Goal: Use online tool/utility: Utilize a website feature to perform a specific function

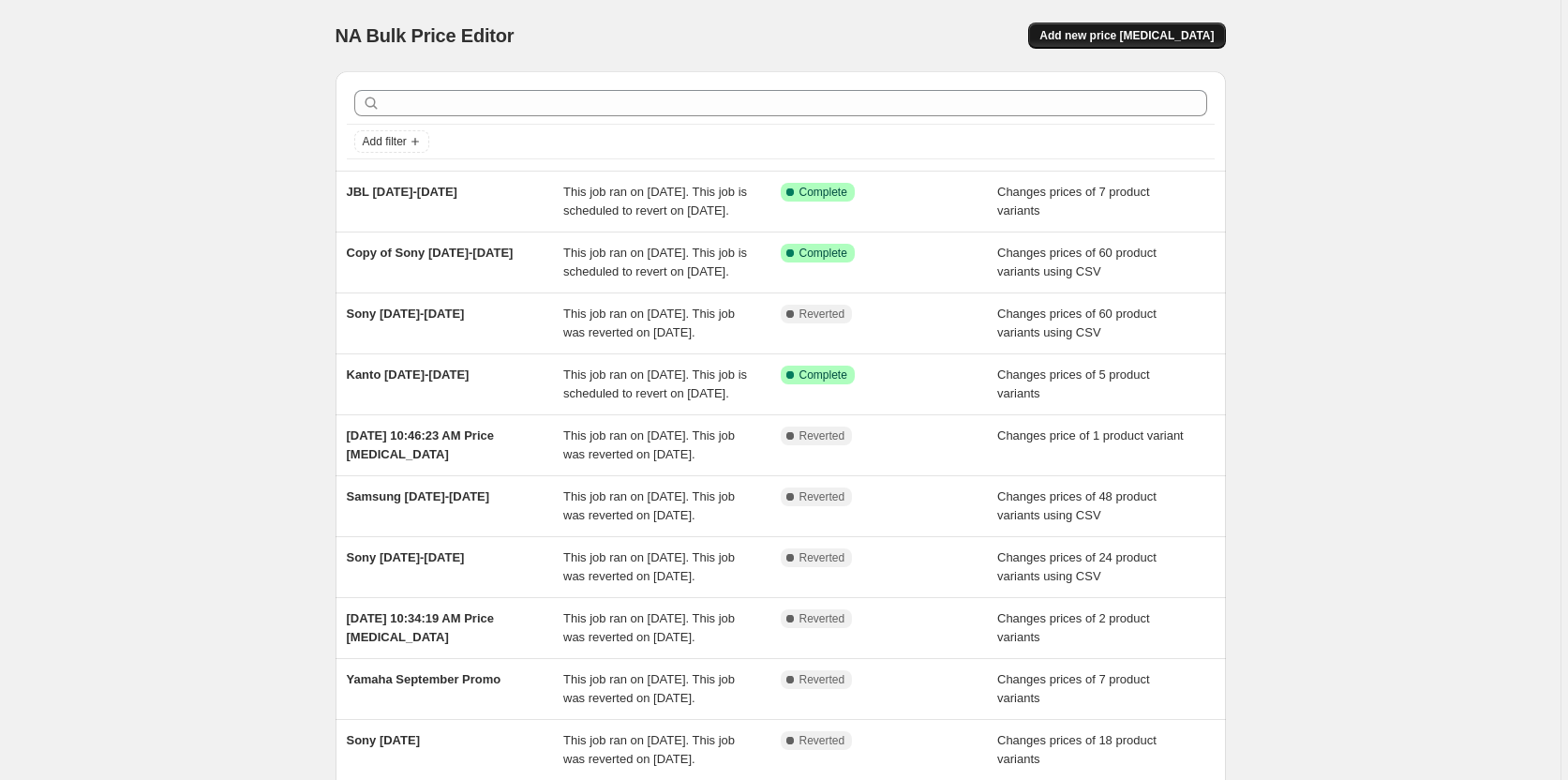
click at [1149, 43] on button "Add new price [MEDICAL_DATA]" at bounding box center [1127, 35] width 197 height 27
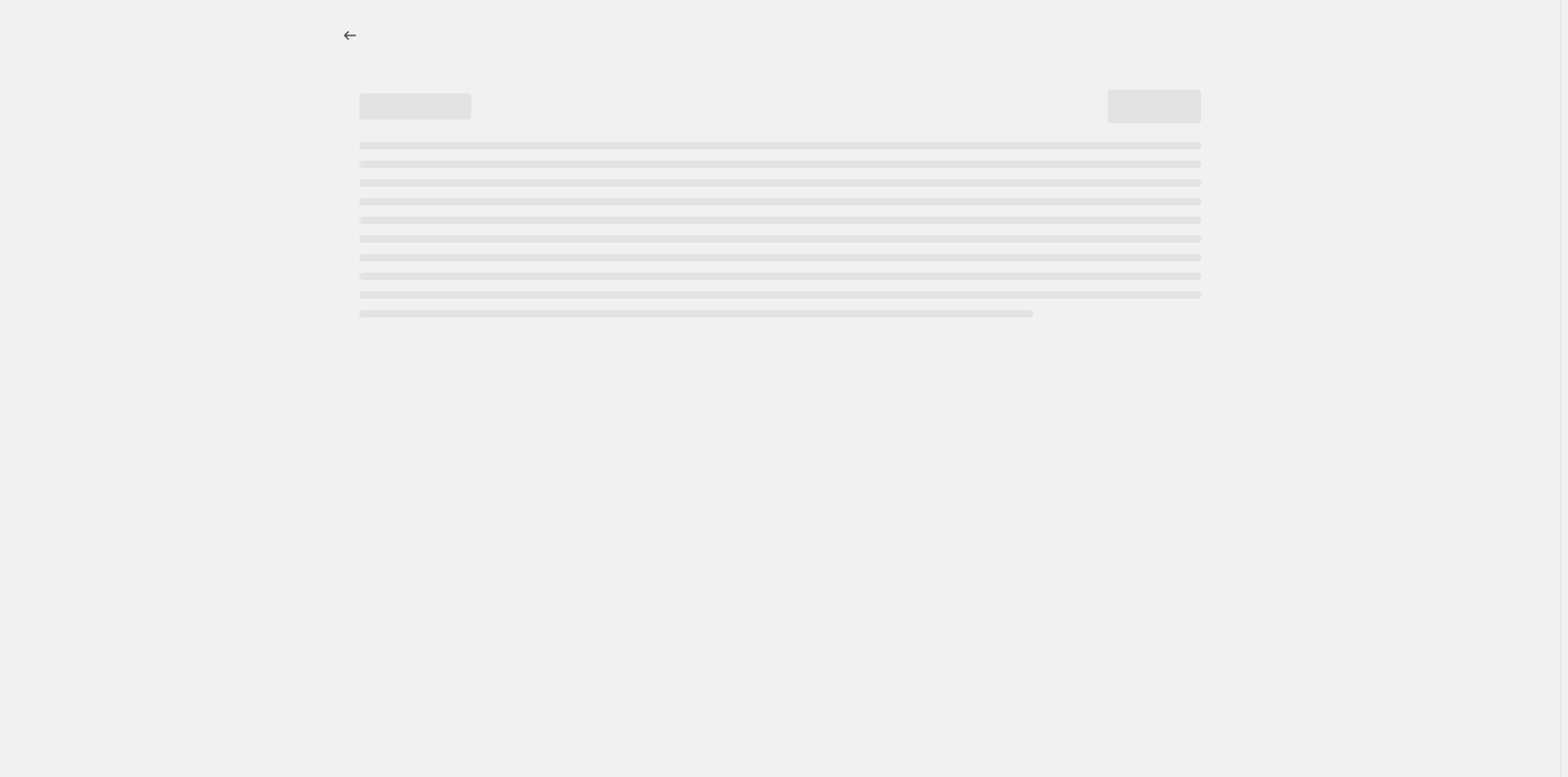
select select "percentage"
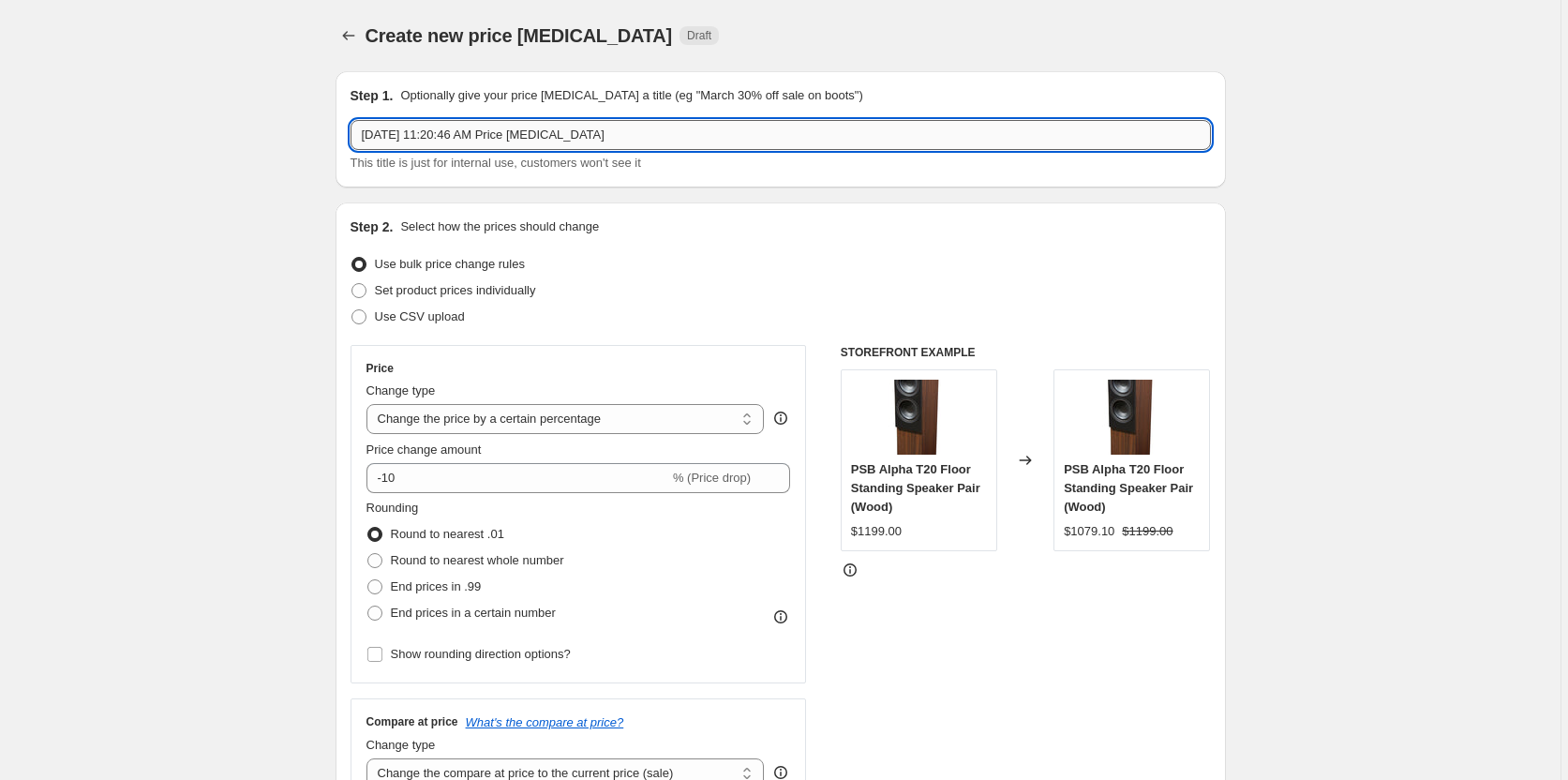
click at [661, 137] on input "[DATE] 11:20:46 AM Price [MEDICAL_DATA]" at bounding box center [781, 135] width 861 height 30
click at [663, 137] on input "[DATE] 11:20:46 AM Price [MEDICAL_DATA]" at bounding box center [781, 135] width 861 height 30
type input "Sonos [DATE]-[DATE] Promo"
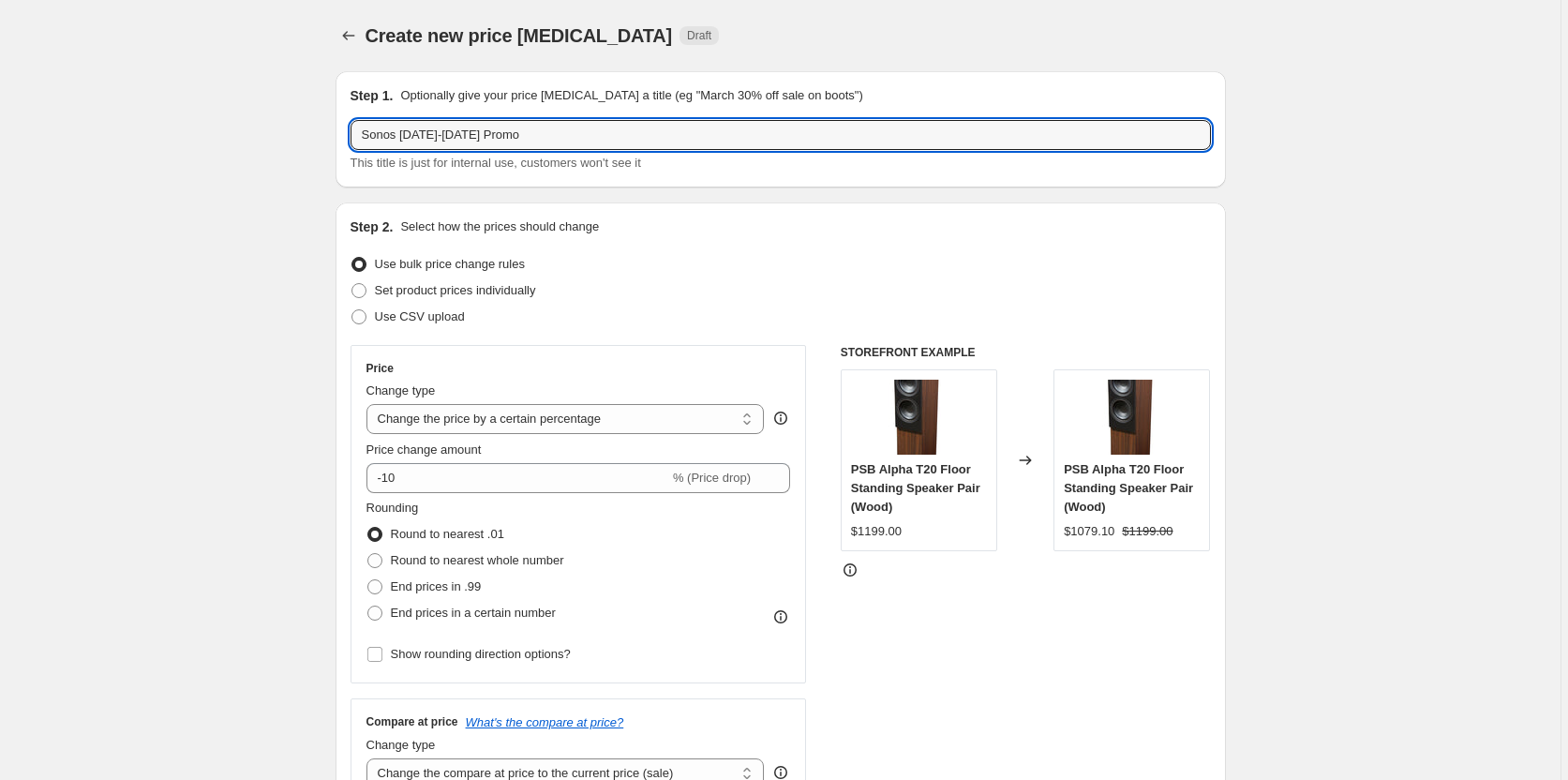
drag, startPoint x: 359, startPoint y: 288, endPoint x: 360, endPoint y: 273, distance: 15.0
click at [363, 283] on span at bounding box center [359, 290] width 15 height 15
click at [353, 283] on input "Set product prices individually" at bounding box center [352, 283] width 1 height 1
radio input "true"
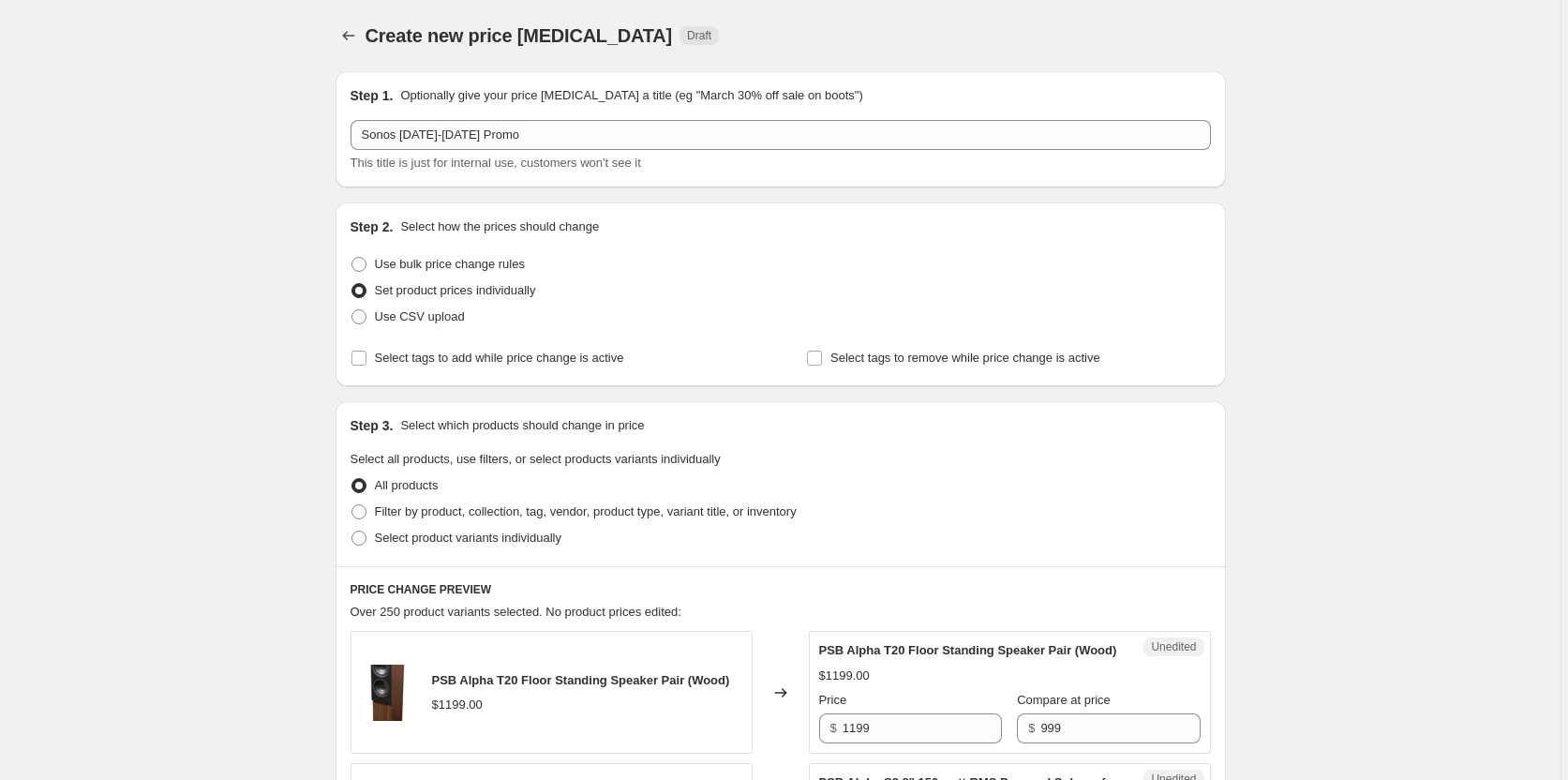
scroll to position [234, 0]
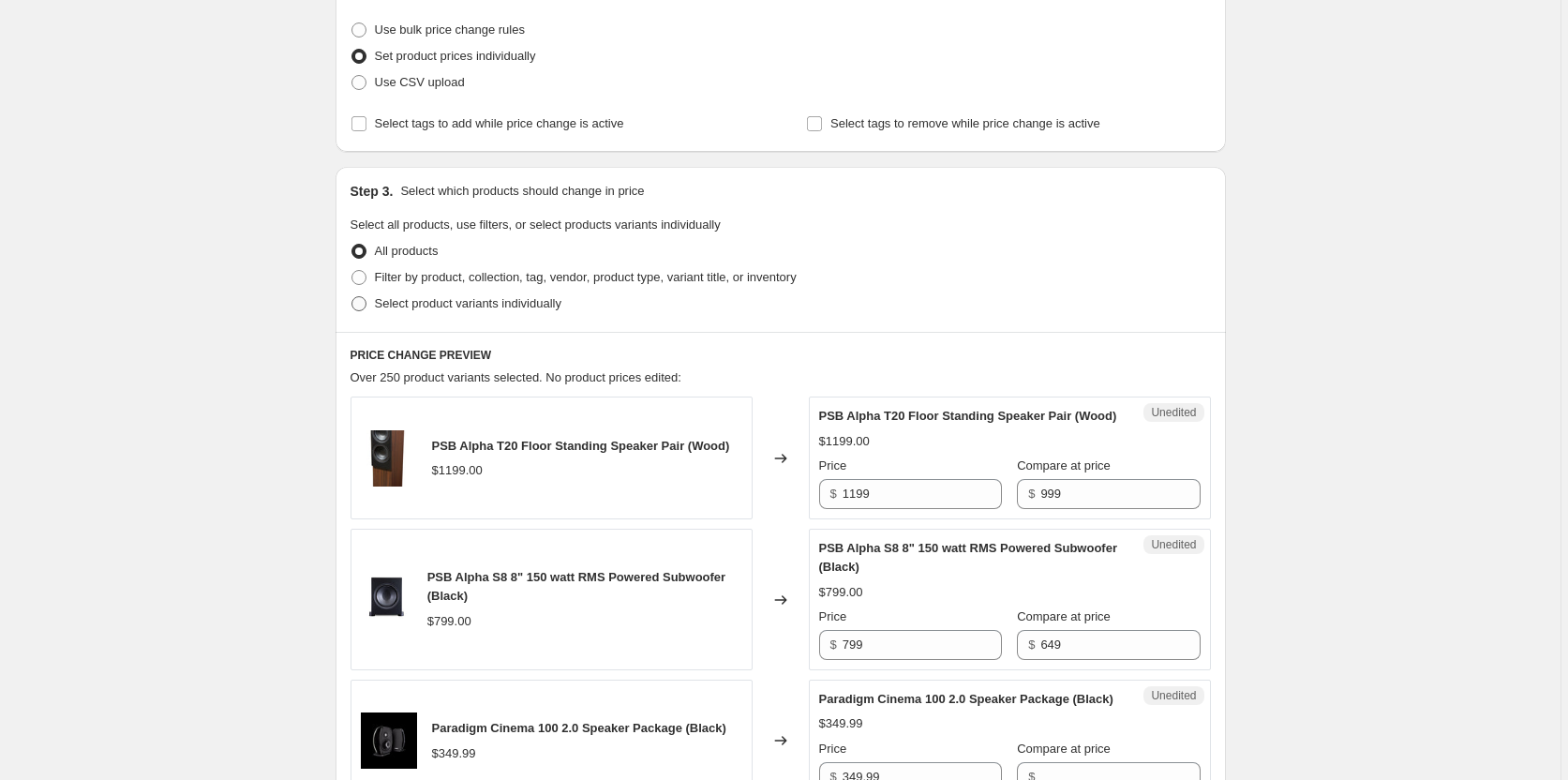
click at [362, 303] on span at bounding box center [359, 303] width 15 height 15
click at [353, 297] on input "Select product variants individually" at bounding box center [352, 296] width 1 height 1
radio input "true"
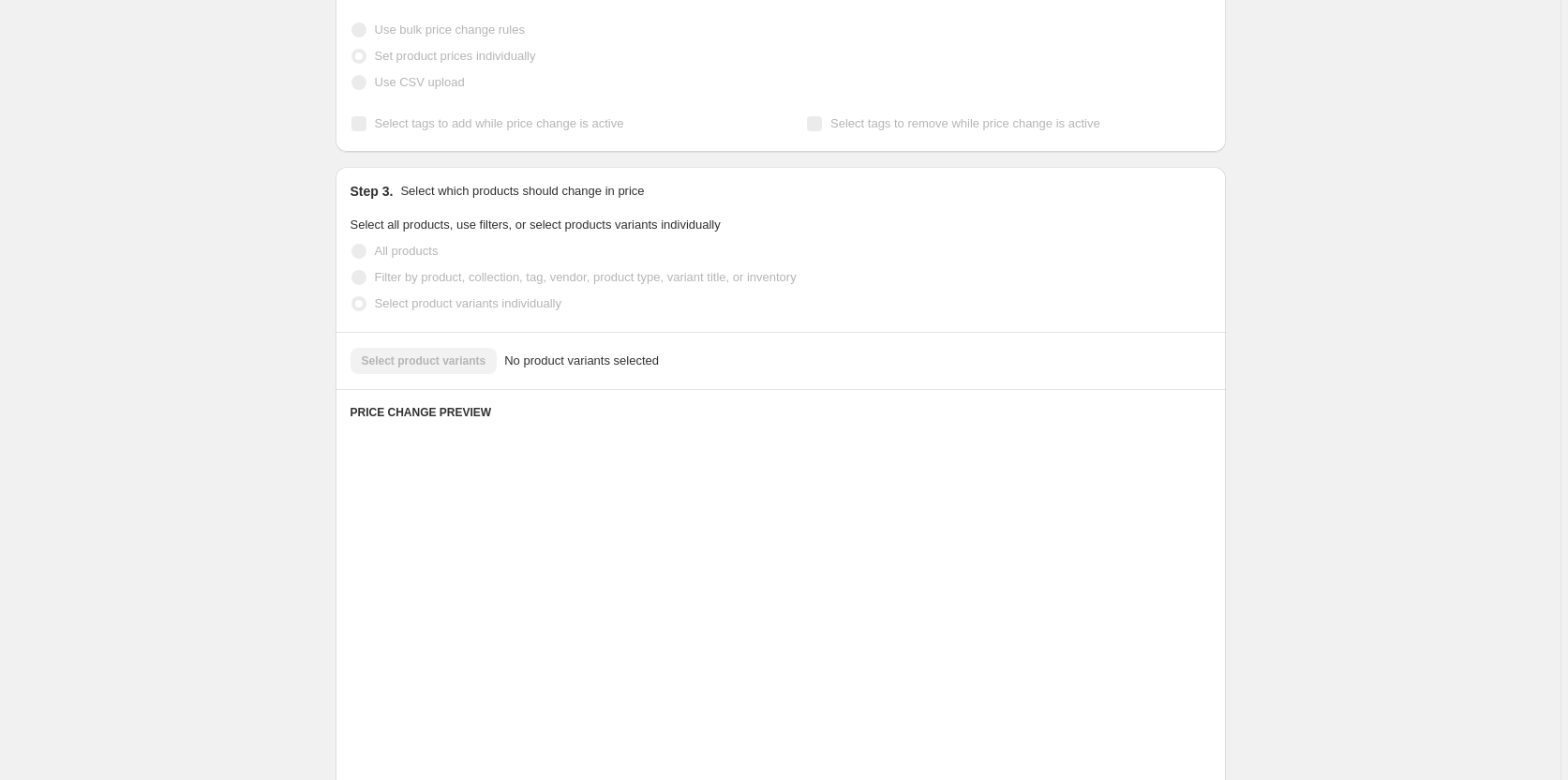
scroll to position [205, 0]
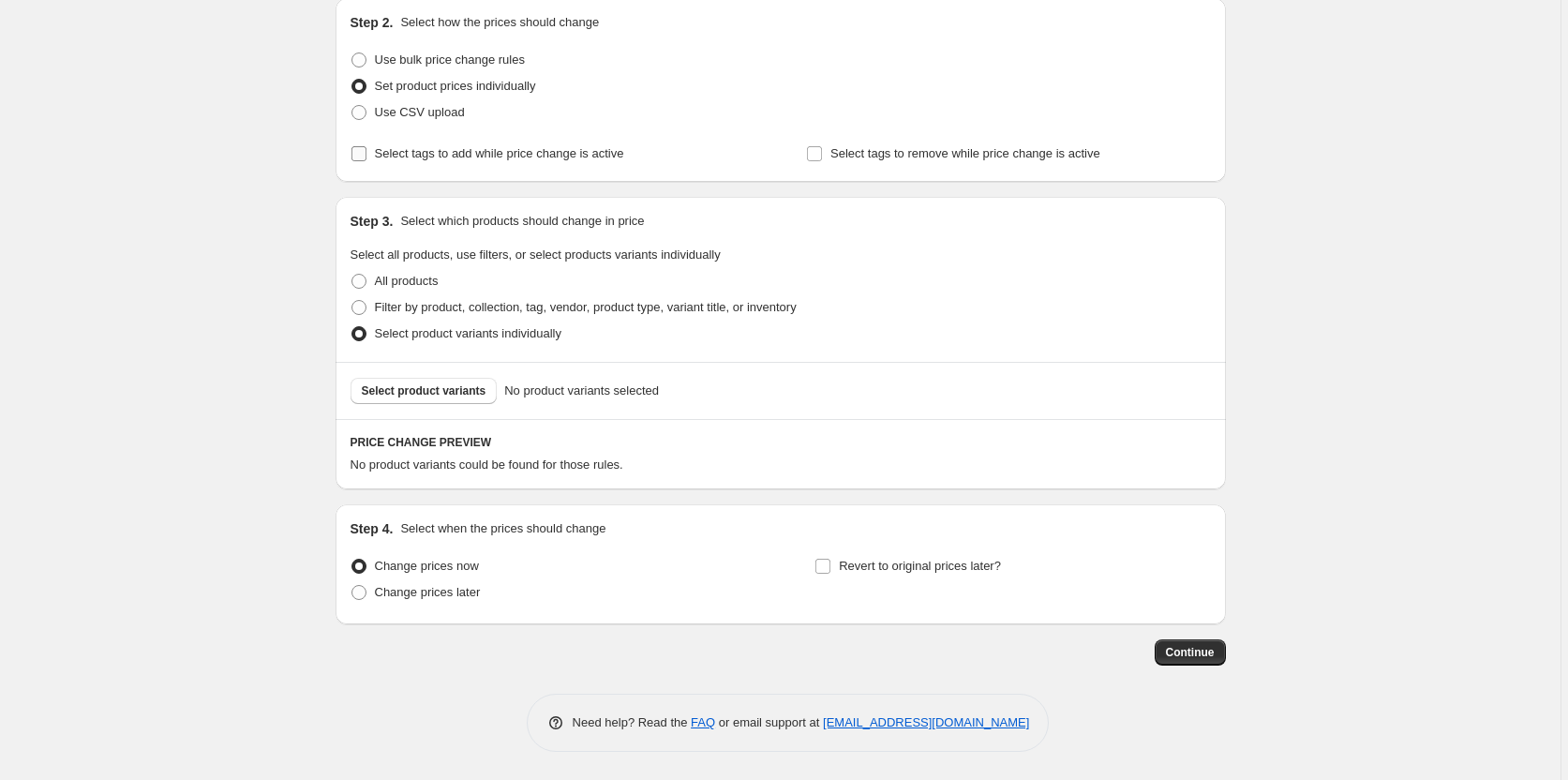
click at [361, 157] on input "Select tags to add while price change is active" at bounding box center [359, 153] width 15 height 15
checkbox input "true"
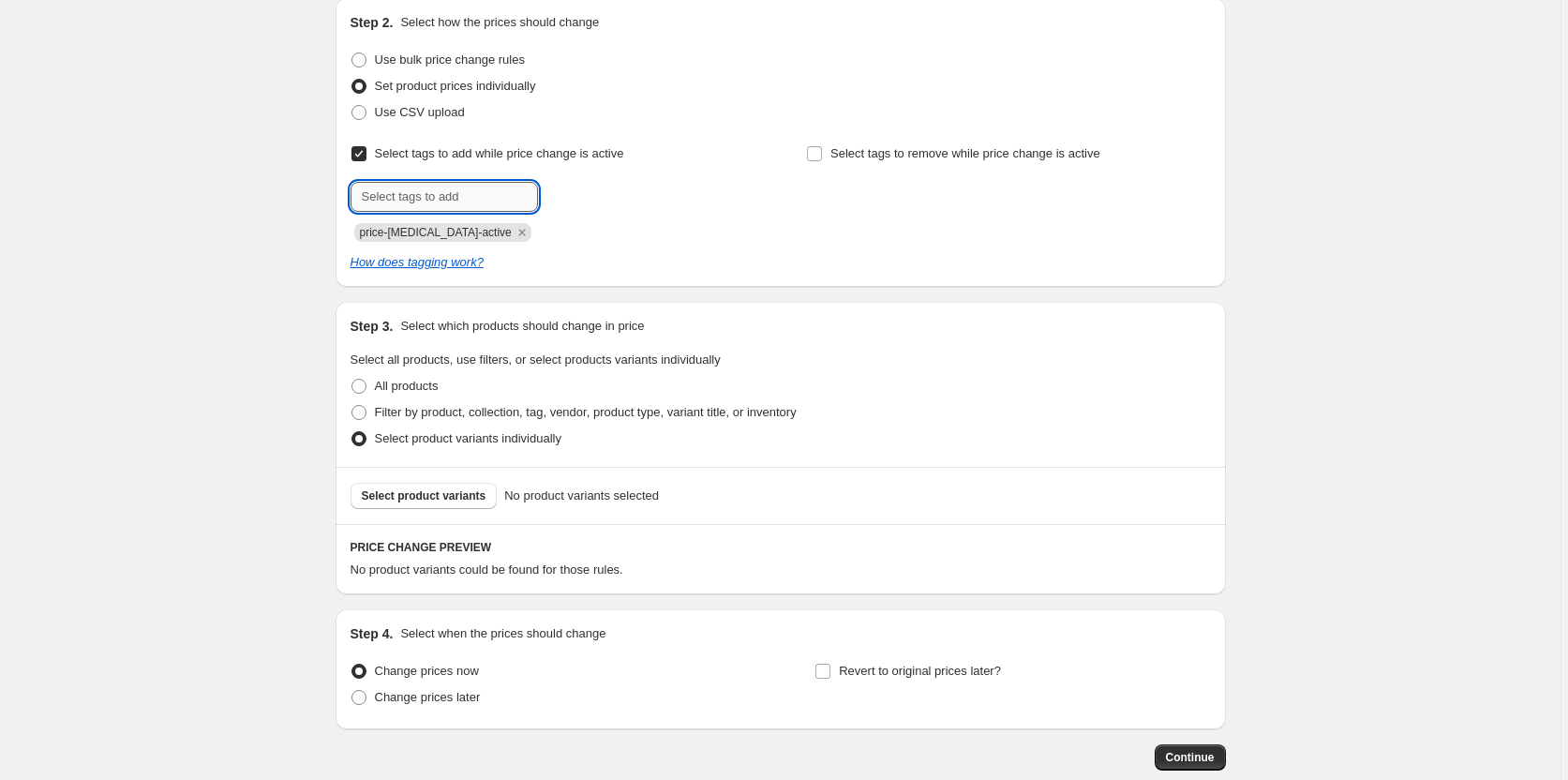
click at [447, 194] on input "text" at bounding box center [444, 197] width 187 height 30
type input "Sonos-Promo"
click at [606, 188] on span "Sonos-Promo" at bounding box center [615, 194] width 74 height 13
click at [518, 231] on icon "Remove price-change-job-active" at bounding box center [521, 231] width 7 height 7
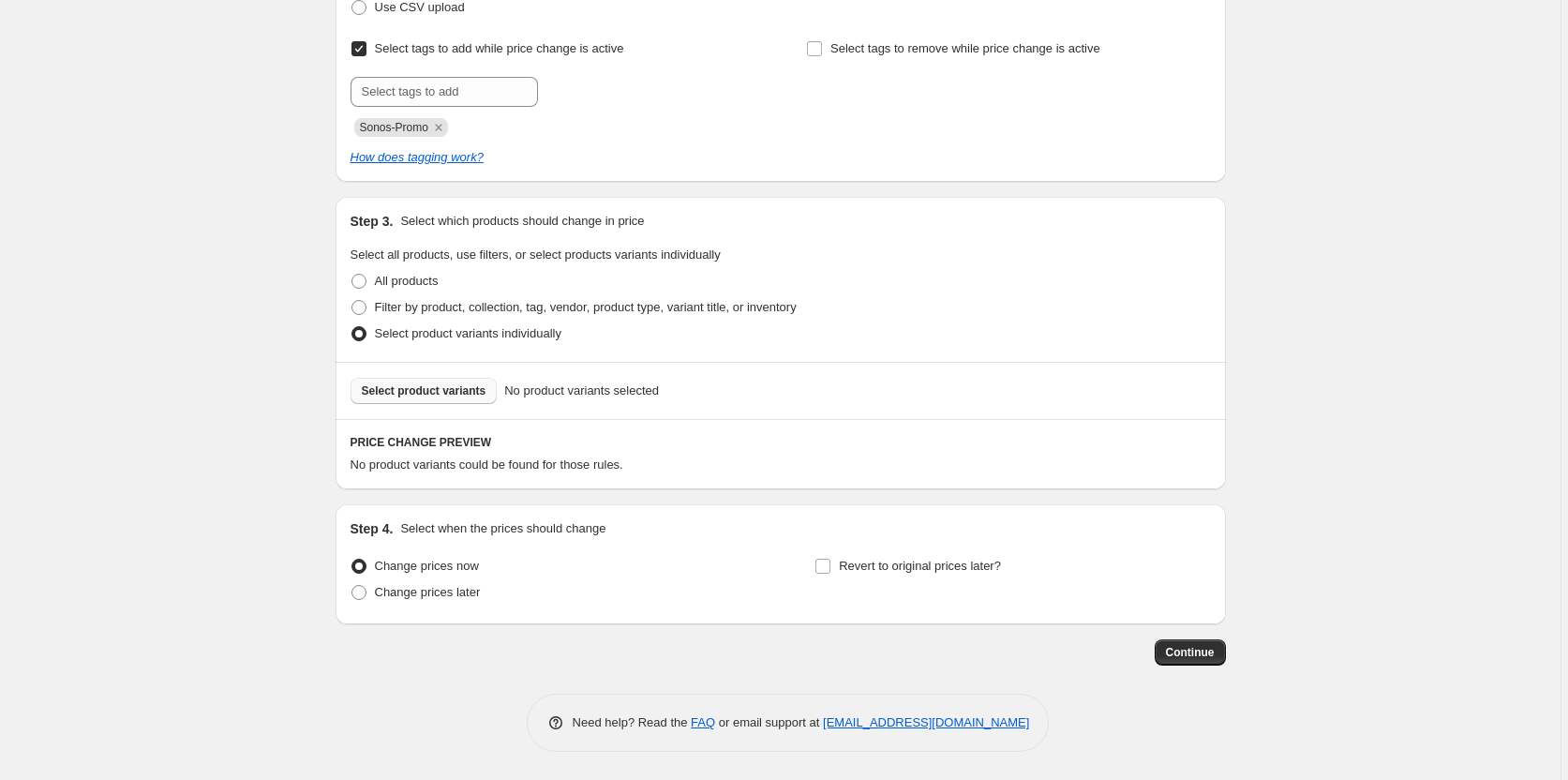
click at [419, 389] on span "Select product variants" at bounding box center [424, 390] width 125 height 15
